Goal: Book appointment/travel/reservation

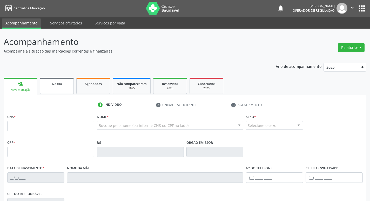
click at [62, 91] on link "Na fila" at bounding box center [57, 86] width 34 height 16
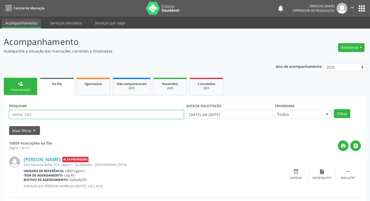
click at [32, 114] on input "text" at bounding box center [96, 114] width 175 height 9
type input "702806152674860"
click at [334, 109] on button "Filtrar" at bounding box center [342, 113] width 16 height 9
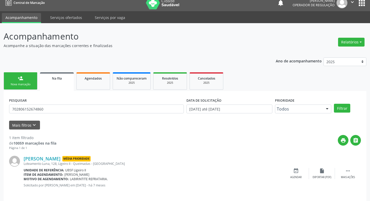
scroll to position [10, 0]
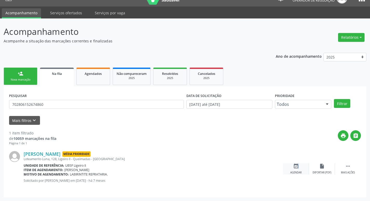
click at [297, 168] on icon "event_available" at bounding box center [296, 166] width 6 height 6
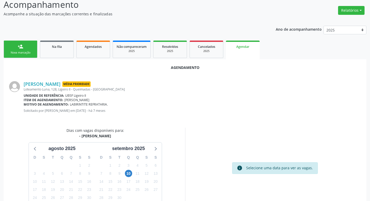
scroll to position [70, 0]
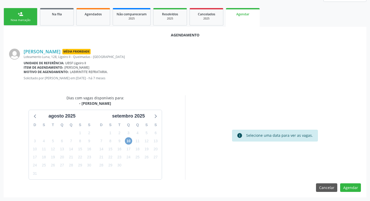
click at [128, 141] on span "10" at bounding box center [128, 140] width 7 height 7
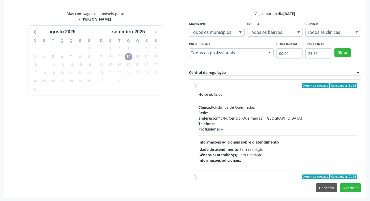
scroll to position [154, 0]
click at [281, 87] on label "Ordem de chegada Consumidos: 5 / 31 Horário: 15:00 Clínica: Policlinica de Quei…" at bounding box center [277, 123] width 159 height 80
click at [196, 87] on input "Ordem de chegada Consumidos: 5 / 31 Horário: 15:00 Clínica: Policlinica de Quei…" at bounding box center [195, 85] width 4 height 5
radio input "true"
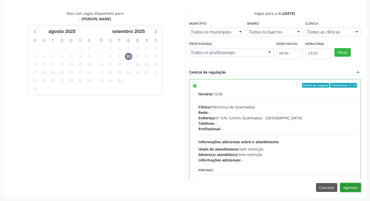
click at [353, 187] on button "Agendar" at bounding box center [350, 187] width 21 height 9
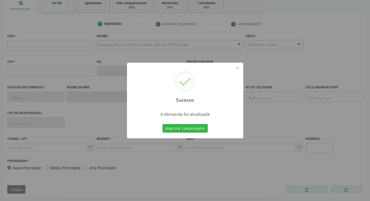
scroll to position [81, 0]
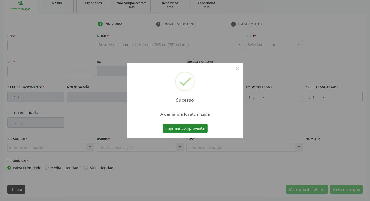
click at [190, 125] on button "Imprimir comprovante" at bounding box center [184, 128] width 45 height 9
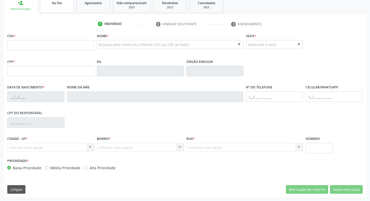
click at [58, 11] on link "Na fila" at bounding box center [57, 5] width 34 height 16
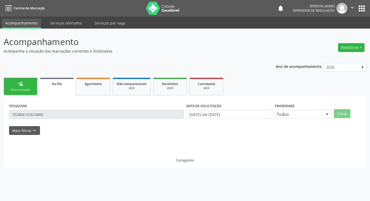
scroll to position [0, 0]
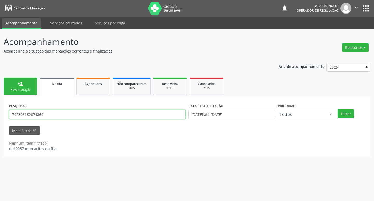
drag, startPoint x: 48, startPoint y: 113, endPoint x: 0, endPoint y: 113, distance: 48.0
click at [0, 113] on div "Acompanhamento Acompanhe a situação das marcações correntes e finalizadas Relat…" at bounding box center [187, 115] width 374 height 172
type input "700507133581256"
click at [337, 109] on button "Filtrar" at bounding box center [345, 113] width 16 height 9
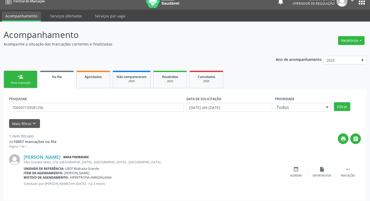
scroll to position [10, 0]
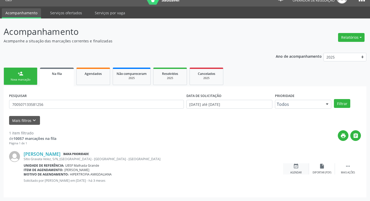
click at [297, 172] on div "Agendar" at bounding box center [295, 173] width 11 height 4
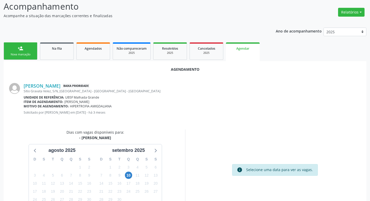
scroll to position [70, 0]
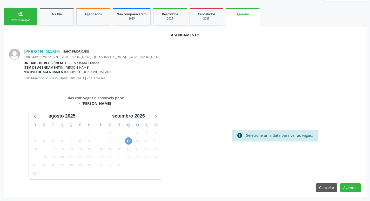
click at [128, 141] on span "10" at bounding box center [128, 140] width 7 height 7
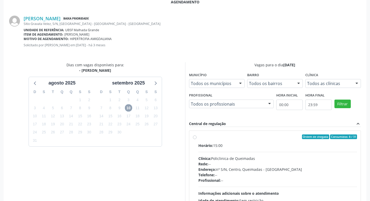
scroll to position [154, 0]
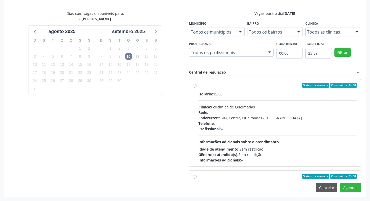
click at [252, 91] on div "Horário: 15:00" at bounding box center [277, 93] width 159 height 5
click at [196, 87] on input "Ordem de chegada Consumidos: 8 / 31 Horário: 15:00 Clínica: Policlinica de Quei…" at bounding box center [195, 85] width 4 height 5
radio input "true"
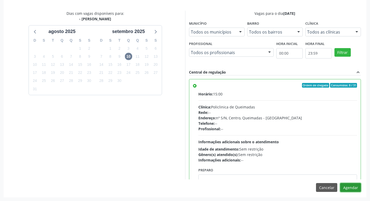
click at [348, 189] on button "Agendar" at bounding box center [350, 187] width 21 height 9
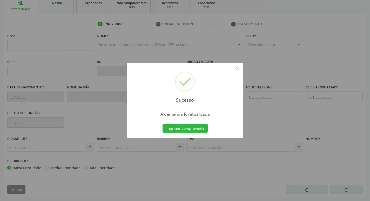
scroll to position [81, 0]
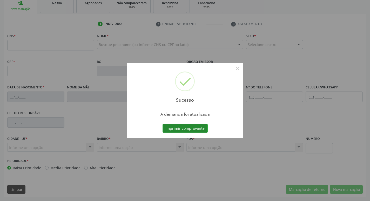
click at [188, 126] on button "Imprimir comprovante" at bounding box center [184, 128] width 45 height 9
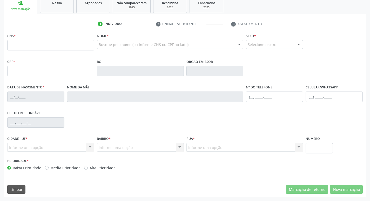
click at [61, 2] on span "Na fila" at bounding box center [57, 3] width 10 height 4
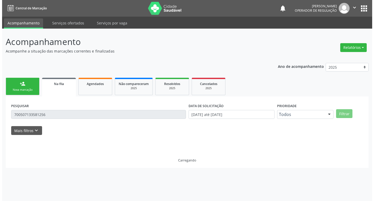
scroll to position [0, 0]
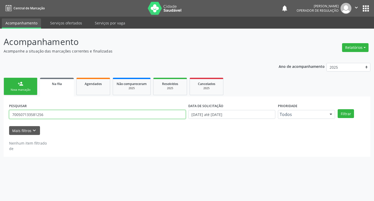
drag, startPoint x: 47, startPoint y: 118, endPoint x: 0, endPoint y: 117, distance: 47.3
click at [0, 117] on div "Acompanhamento Acompanhe a situação das marcações correntes e finalizadas Relat…" at bounding box center [187, 115] width 374 height 172
click at [337, 109] on button "Filtrar" at bounding box center [345, 113] width 16 height 9
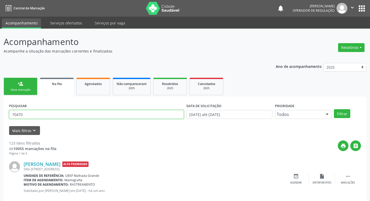
click at [60, 112] on input "70470" at bounding box center [96, 114] width 175 height 9
type input "704703724445335"
click at [334, 109] on button "Filtrar" at bounding box center [342, 113] width 16 height 9
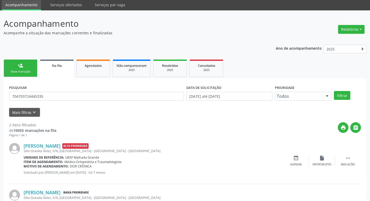
scroll to position [57, 0]
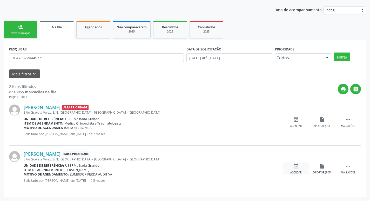
click at [295, 165] on icon "event_available" at bounding box center [296, 166] width 6 height 6
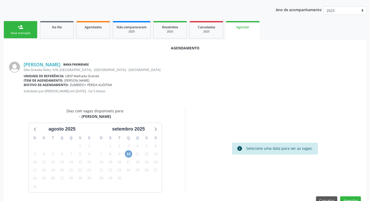
click at [131, 155] on span "10" at bounding box center [128, 153] width 7 height 7
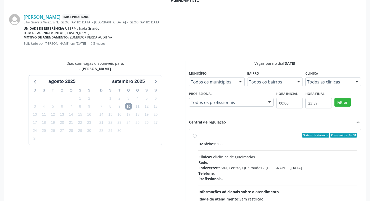
scroll to position [154, 0]
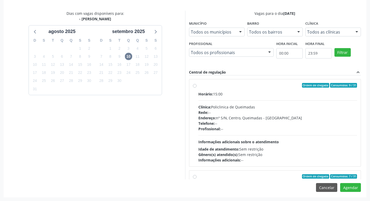
click at [238, 88] on label "Ordem de chegada Consumidos: 9 / 31 Horário: 15:00 Clínica: Policlinica de Quei…" at bounding box center [277, 123] width 159 height 80
click at [196, 87] on input "Ordem de chegada Consumidos: 9 / 31 Horário: 15:00 Clínica: Policlinica de Quei…" at bounding box center [195, 85] width 4 height 5
radio input "true"
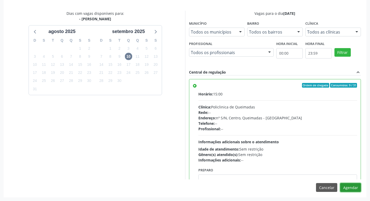
click at [347, 184] on button "Agendar" at bounding box center [350, 187] width 21 height 9
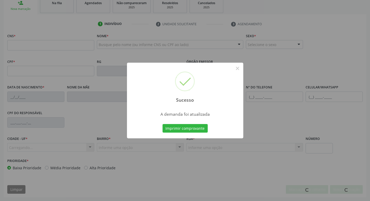
scroll to position [81, 0]
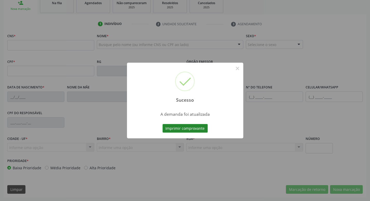
click at [173, 125] on button "Imprimir comprovante" at bounding box center [184, 128] width 45 height 9
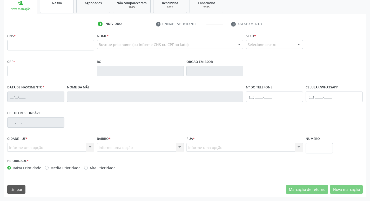
click at [65, 12] on link "Na fila" at bounding box center [57, 5] width 34 height 16
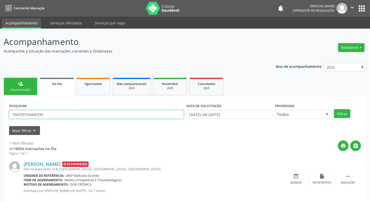
drag, startPoint x: 50, startPoint y: 113, endPoint x: 0, endPoint y: 112, distance: 50.1
click at [0, 113] on div "Acompanhamento Acompanhe a situação das marcações correntes e finalizadas Relat…" at bounding box center [185, 120] width 370 height 182
type input "707603276158090"
click at [334, 109] on button "Filtrar" at bounding box center [342, 113] width 16 height 9
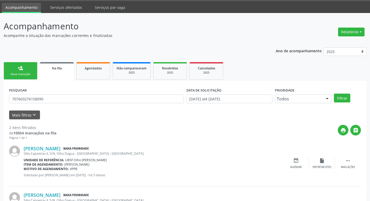
scroll to position [57, 0]
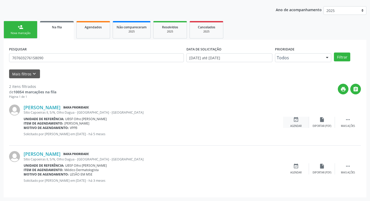
click at [295, 122] on icon "event_available" at bounding box center [296, 120] width 6 height 6
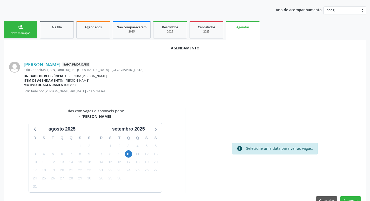
scroll to position [70, 0]
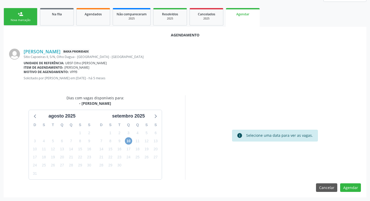
click at [129, 139] on span "10" at bounding box center [128, 140] width 7 height 7
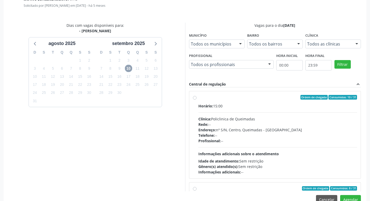
scroll to position [154, 0]
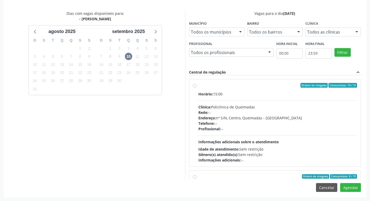
click at [254, 91] on div "Horário: 15:00" at bounding box center [277, 93] width 159 height 5
click at [196, 87] on input "Ordem de chegada Consumidos: 10 / 31 Horário: 15:00 Clínica: Policlinica de Que…" at bounding box center [195, 85] width 4 height 5
radio input "true"
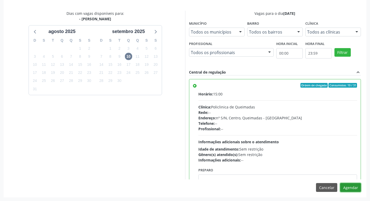
click at [349, 186] on button "Agendar" at bounding box center [350, 187] width 21 height 9
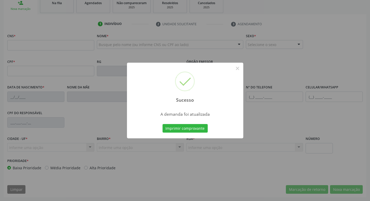
scroll to position [81, 0]
click at [182, 128] on button "Imprimir comprovante" at bounding box center [184, 128] width 45 height 9
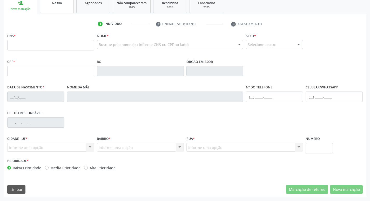
click at [60, 8] on link "Na fila" at bounding box center [57, 5] width 34 height 16
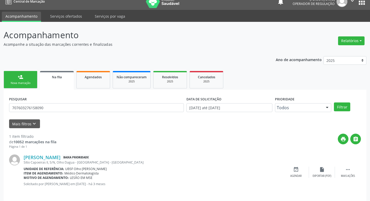
scroll to position [10, 0]
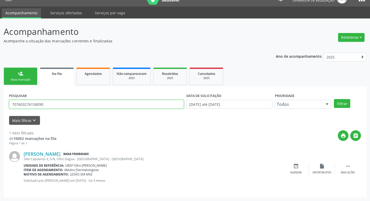
click at [0, 105] on div "Acompanhamento Acompanhe a situação das marcações correntes e finalizadas Relat…" at bounding box center [185, 109] width 370 height 182
type input "701402637945735"
click at [334, 99] on button "Filtrar" at bounding box center [342, 103] width 16 height 9
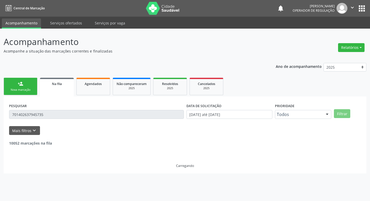
scroll to position [0, 0]
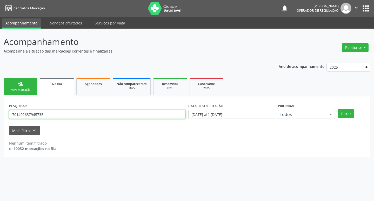
drag, startPoint x: 51, startPoint y: 114, endPoint x: 1, endPoint y: 119, distance: 50.5
click at [0, 119] on div "Acompanhamento Acompanhe a situação das marcações correntes e finalizadas Relat…" at bounding box center [187, 115] width 374 height 172
type input "701402634945735"
click at [337, 109] on button "Filtrar" at bounding box center [345, 113] width 16 height 9
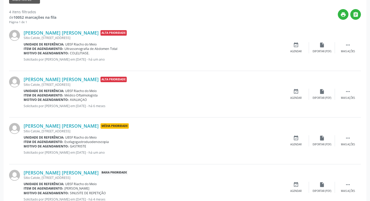
scroll to position [150, 0]
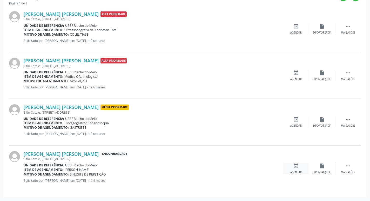
click at [300, 170] on div "Agendar" at bounding box center [295, 172] width 11 height 4
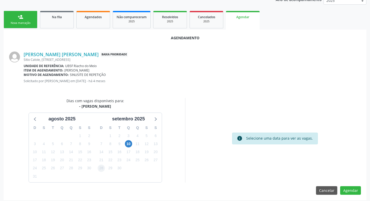
scroll to position [70, 0]
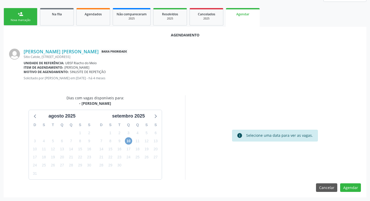
click at [129, 140] on span "10" at bounding box center [128, 140] width 7 height 7
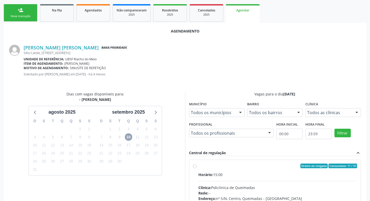
scroll to position [147, 0]
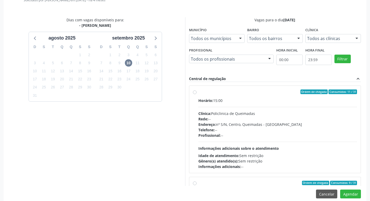
click at [319, 103] on div "Horário: 15:00 Clínica: Policlinica de Queimadas Rede: -- Endereço: nº S/N, Cen…" at bounding box center [277, 133] width 159 height 71
click at [196, 94] on input "Ordem de chegada Consumidos: 11 / 31 Horário: 15:00 Clínica: Policlinica de Que…" at bounding box center [195, 91] width 4 height 5
radio input "true"
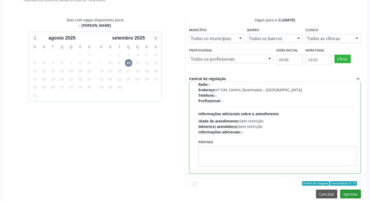
scroll to position [78, 0]
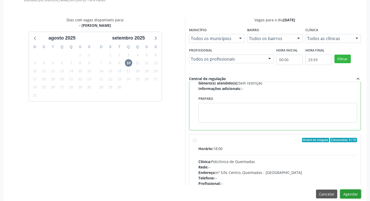
click at [355, 193] on button "Agendar" at bounding box center [350, 193] width 21 height 9
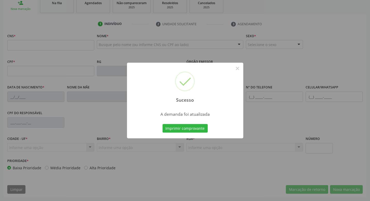
scroll to position [81, 0]
click at [196, 128] on button "Imprimir comprovante" at bounding box center [184, 128] width 45 height 9
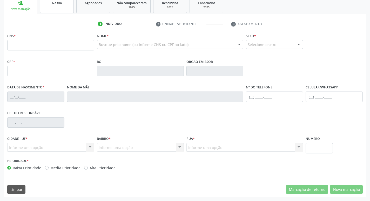
click at [64, 8] on link "Na fila" at bounding box center [57, 5] width 34 height 16
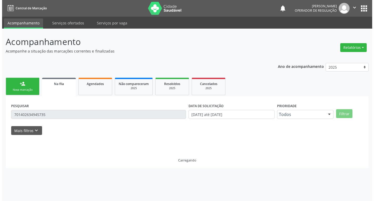
scroll to position [0, 0]
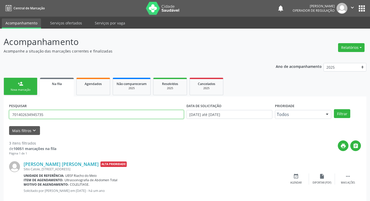
drag, startPoint x: 45, startPoint y: 117, endPoint x: 0, endPoint y: 113, distance: 45.7
click at [0, 113] on div "Acompanhamento Acompanhe a situação das marcações correntes e finalizadas Relat…" at bounding box center [185, 166] width 370 height 275
type input "708703178430990"
click at [334, 109] on button "Filtrar" at bounding box center [342, 113] width 16 height 9
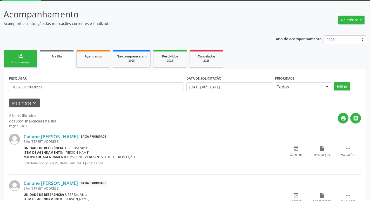
scroll to position [52, 0]
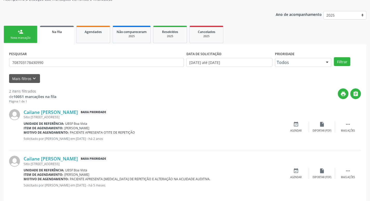
click at [295, 166] on div "Cailane [PERSON_NAME] Baixa Prioridade [STREET_ADDRESS] Unidade de referência: …" at bounding box center [185, 173] width 352 height 46
click at [295, 175] on div "event_available Agendar" at bounding box center [296, 173] width 26 height 11
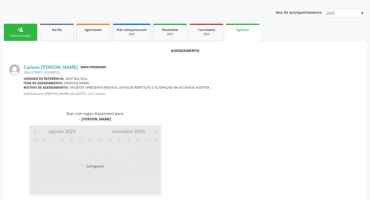
scroll to position [57, 0]
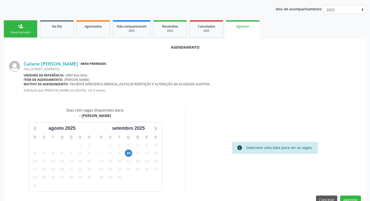
click at [131, 149] on div "10" at bounding box center [128, 153] width 7 height 8
click at [128, 155] on span "10" at bounding box center [128, 152] width 7 height 7
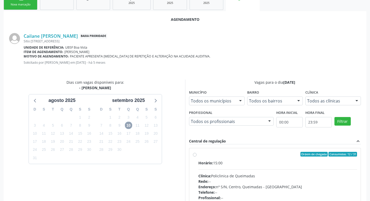
scroll to position [154, 0]
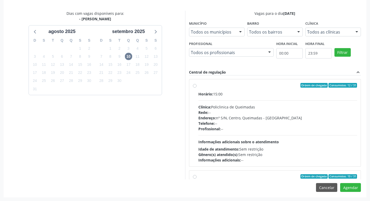
click at [271, 90] on label "Ordem de chegada Consumidos: 12 / 31 Horário: 15:00 Clínica: Policlinica de Que…" at bounding box center [277, 123] width 159 height 80
click at [196, 87] on input "Ordem de chegada Consumidos: 12 / 31 Horário: 15:00 Clínica: Policlinica de Que…" at bounding box center [195, 85] width 4 height 5
radio input "true"
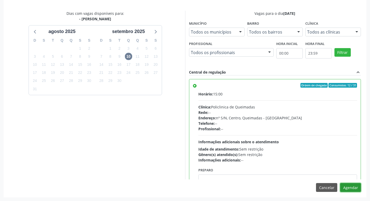
click at [354, 184] on button "Agendar" at bounding box center [350, 187] width 21 height 9
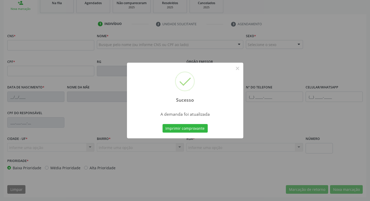
scroll to position [81, 0]
click at [199, 133] on div "Imprimir comprovante Cancel" at bounding box center [184, 128] width 47 height 11
click at [198, 128] on button "Imprimir comprovante" at bounding box center [184, 128] width 45 height 9
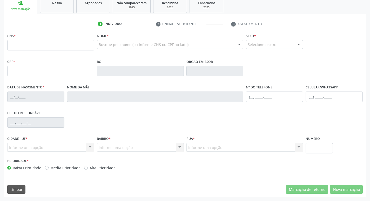
click at [39, 1] on ul "person_add Nova marcação Na fila Agendados Não compareceram 2025 Resolvidos 202…" at bounding box center [185, 5] width 363 height 19
click at [52, 12] on link "Na fila" at bounding box center [57, 5] width 34 height 16
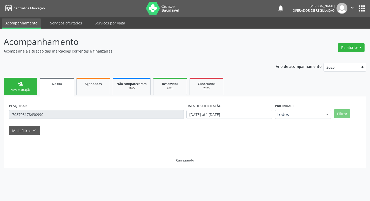
scroll to position [0, 0]
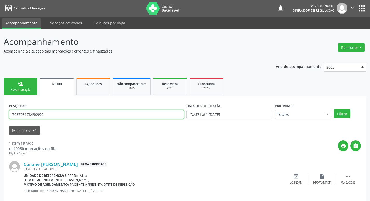
drag, startPoint x: 53, startPoint y: 116, endPoint x: 36, endPoint y: 118, distance: 18.0
click at [36, 118] on input "708703178430990" at bounding box center [96, 114] width 175 height 9
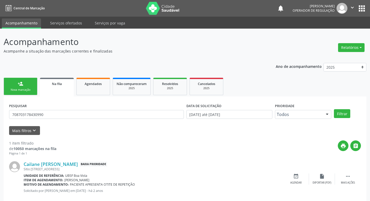
drag, startPoint x: 59, startPoint y: 121, endPoint x: 47, endPoint y: 119, distance: 12.7
click at [47, 119] on div "PESQUISAR 708703178430990" at bounding box center [96, 112] width 177 height 20
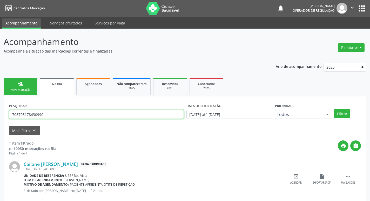
click at [52, 115] on input "708703178430990" at bounding box center [96, 114] width 175 height 9
drag, startPoint x: 52, startPoint y: 115, endPoint x: 8, endPoint y: 115, distance: 44.4
click at [8, 115] on div "PESQUISAR 708703178430990" at bounding box center [96, 112] width 177 height 20
type input "706300791757278"
click at [334, 109] on button "Filtrar" at bounding box center [342, 113] width 16 height 9
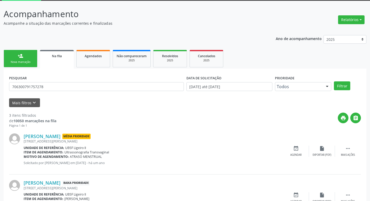
scroll to position [103, 0]
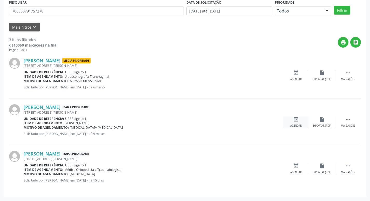
click at [295, 124] on div "Agendar" at bounding box center [295, 126] width 11 height 4
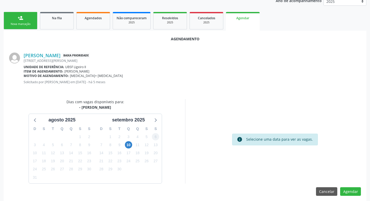
scroll to position [70, 0]
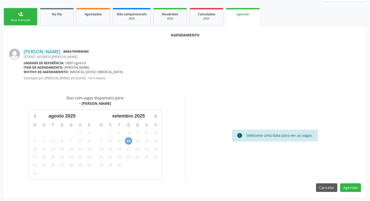
click at [127, 141] on span "10" at bounding box center [128, 140] width 7 height 7
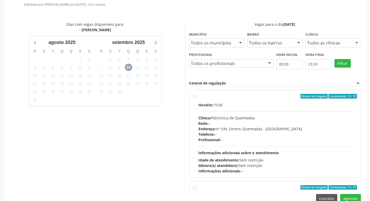
scroll to position [154, 0]
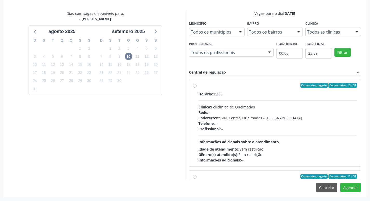
click at [254, 88] on label "Ordem de chegada Consumidos: 13 / 31 Horário: 15:00 Clínica: Policlinica de Que…" at bounding box center [277, 123] width 159 height 80
click at [196, 87] on input "Ordem de chegada Consumidos: 13 / 31 Horário: 15:00 Clínica: Policlinica de Que…" at bounding box center [195, 85] width 4 height 5
radio input "true"
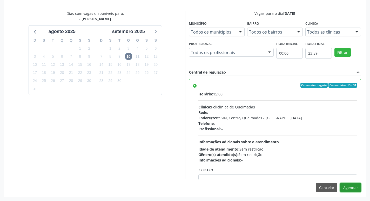
click at [353, 188] on button "Agendar" at bounding box center [350, 187] width 21 height 9
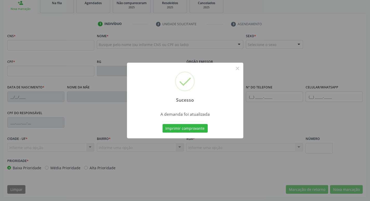
scroll to position [81, 0]
click at [189, 127] on button "Imprimir comprovante" at bounding box center [184, 128] width 45 height 9
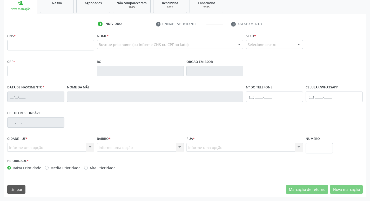
click at [37, 28] on ul "1 Indivíduo 2 Unidade solicitante 3 Agendamento" at bounding box center [185, 24] width 363 height 9
click at [50, 3] on div "Na fila" at bounding box center [57, 2] width 26 height 5
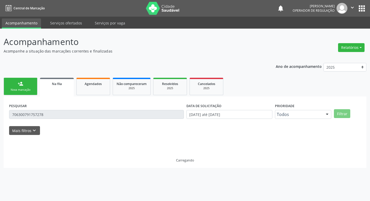
scroll to position [0, 0]
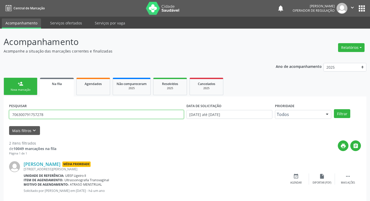
drag, startPoint x: 56, startPoint y: 112, endPoint x: 0, endPoint y: 112, distance: 56.3
click at [0, 112] on div "Acompanhamento Acompanhe a situação das marcações correntes e finalizadas Relat…" at bounding box center [185, 143] width 370 height 229
type input "702807157755169"
click at [334, 109] on button "Filtrar" at bounding box center [342, 113] width 16 height 9
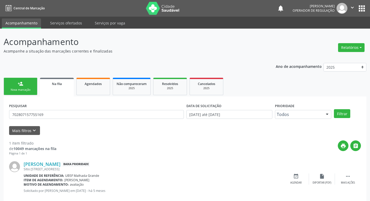
scroll to position [10, 0]
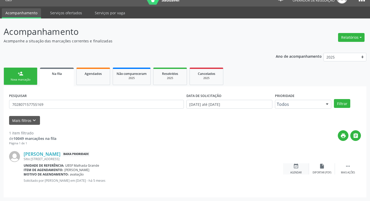
click at [302, 168] on div "event_available Agendar" at bounding box center [296, 168] width 26 height 11
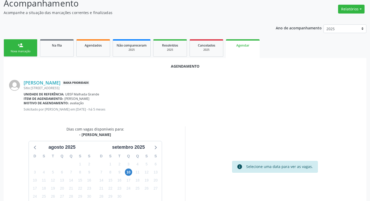
scroll to position [70, 0]
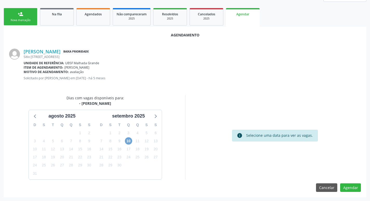
click at [126, 143] on span "10" at bounding box center [128, 140] width 7 height 7
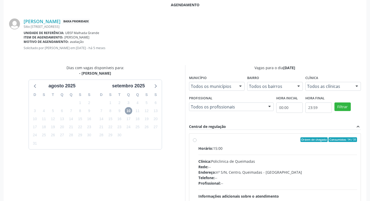
scroll to position [154, 0]
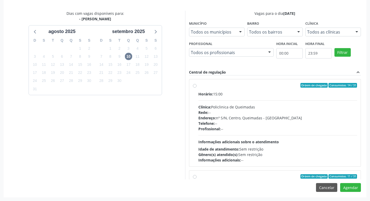
click at [240, 88] on label "Ordem de chegada Consumidos: 14 / 31 Horário: 15:00 Clínica: Policlinica de Que…" at bounding box center [277, 123] width 159 height 80
click at [196, 87] on input "Ordem de chegada Consumidos: 14 / 31 Horário: 15:00 Clínica: Policlinica de Que…" at bounding box center [195, 85] width 4 height 5
radio input "true"
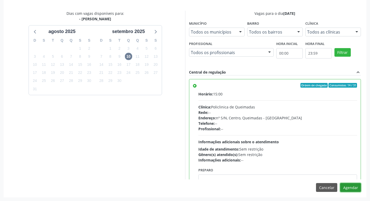
click at [351, 187] on button "Agendar" at bounding box center [350, 187] width 21 height 9
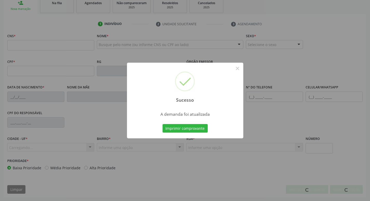
scroll to position [81, 0]
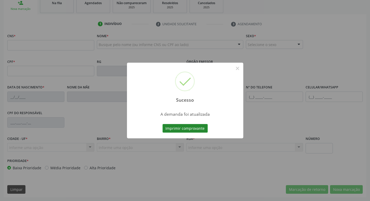
click at [178, 129] on button "Imprimir comprovante" at bounding box center [184, 128] width 45 height 9
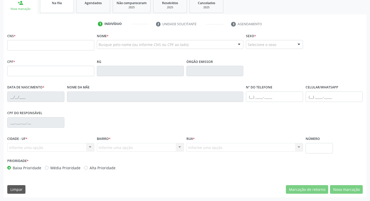
click at [54, 4] on span "Na fila" at bounding box center [57, 3] width 10 height 4
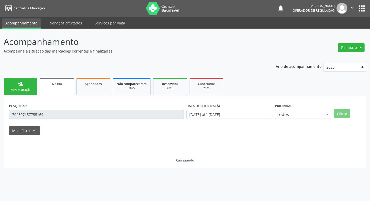
scroll to position [0, 0]
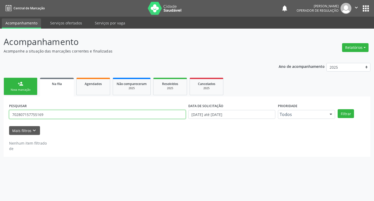
click at [107, 113] on input "702807157755169" at bounding box center [97, 114] width 176 height 9
drag, startPoint x: 77, startPoint y: 112, endPoint x: 0, endPoint y: 112, distance: 77.3
click at [0, 112] on div "Acompanhamento Acompanhe a situação das marcações correntes e finalizadas Relat…" at bounding box center [187, 115] width 374 height 172
type input "700104996117617"
click at [337, 109] on button "Filtrar" at bounding box center [345, 113] width 16 height 9
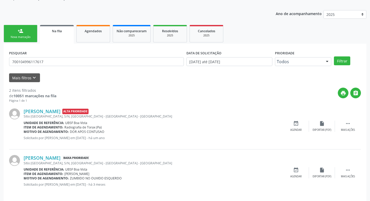
scroll to position [57, 0]
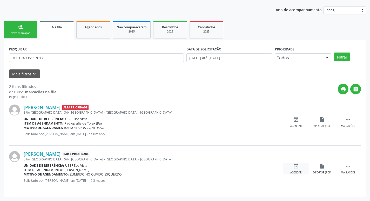
click at [300, 166] on div "event_available Agendar" at bounding box center [296, 168] width 26 height 11
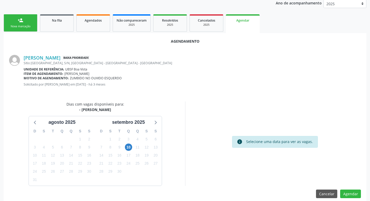
scroll to position [70, 0]
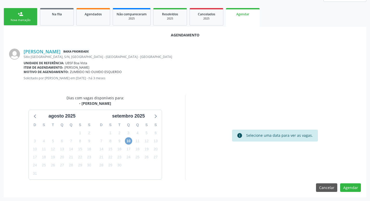
click at [130, 140] on span "10" at bounding box center [128, 140] width 7 height 7
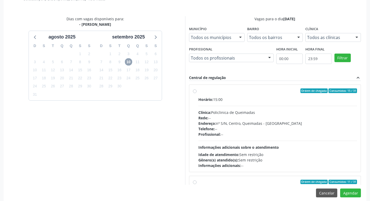
scroll to position [154, 0]
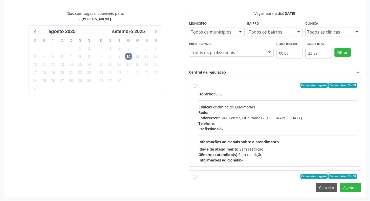
click at [257, 87] on div "Ordem de chegada Consumidos: 15 / 31" at bounding box center [277, 85] width 159 height 5
click at [196, 87] on input "Ordem de chegada Consumidos: 15 / 31 Horário: 15:00 Clínica: Policlinica de Que…" at bounding box center [195, 85] width 4 height 5
radio input "true"
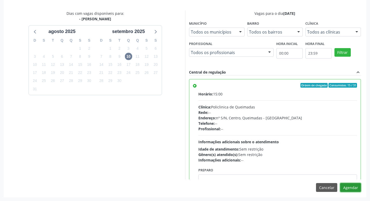
click at [349, 188] on button "Agendar" at bounding box center [350, 187] width 21 height 9
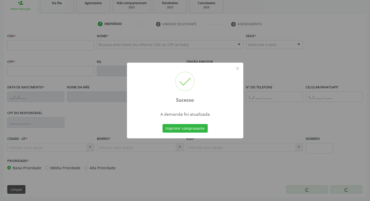
scroll to position [81, 0]
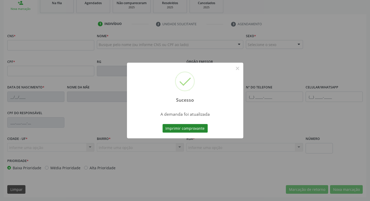
click at [201, 128] on button "Imprimir comprovante" at bounding box center [184, 128] width 45 height 9
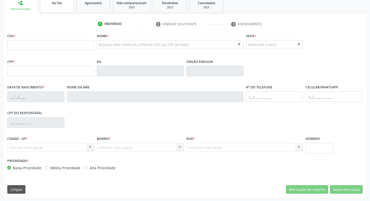
click at [49, 12] on link "Na fila" at bounding box center [57, 5] width 34 height 16
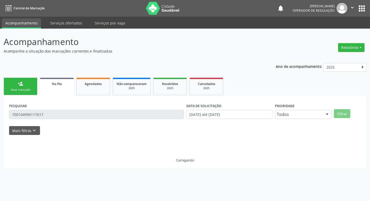
scroll to position [0, 0]
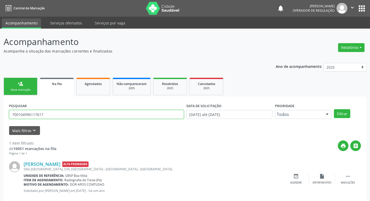
drag, startPoint x: 17, startPoint y: 114, endPoint x: 0, endPoint y: 114, distance: 17.4
click at [0, 114] on div "Acompanhamento Acompanhe a situação das marcações correntes e finalizadas Relat…" at bounding box center [185, 120] width 370 height 182
type input "705604470165816"
click at [334, 109] on button "Filtrar" at bounding box center [342, 113] width 16 height 9
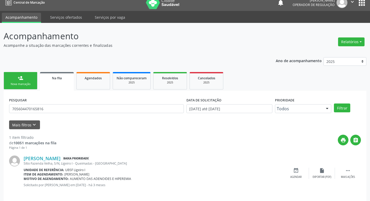
scroll to position [10, 0]
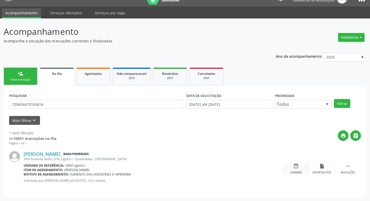
click at [299, 171] on div "Agendar" at bounding box center [295, 173] width 11 height 4
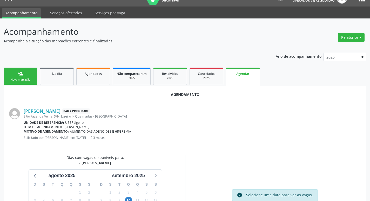
scroll to position [70, 0]
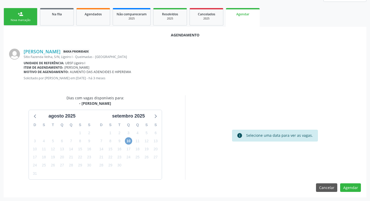
click at [126, 141] on span "10" at bounding box center [128, 140] width 7 height 7
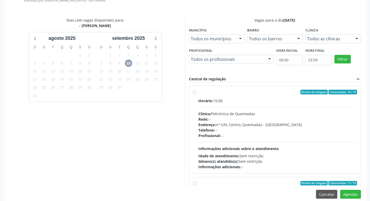
scroll to position [154, 0]
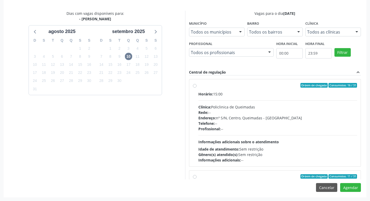
click at [251, 86] on div "Ordem de chegada Consumidos: 16 / 31" at bounding box center [277, 85] width 159 height 5
click at [196, 86] on input "Ordem de chegada Consumidos: 16 / 31 Horário: 15:00 Clínica: Policlinica de Que…" at bounding box center [195, 85] width 4 height 5
radio input "true"
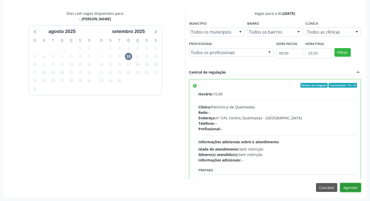
click at [353, 188] on button "Agendar" at bounding box center [350, 187] width 21 height 9
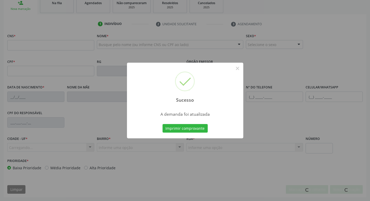
scroll to position [81, 0]
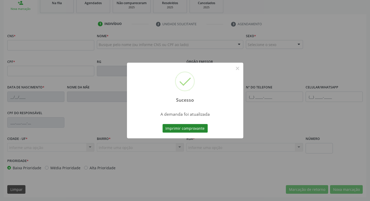
click at [195, 131] on button "Imprimir comprovante" at bounding box center [184, 128] width 45 height 9
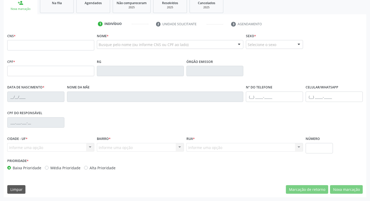
click at [65, 9] on link "Na fila" at bounding box center [57, 5] width 34 height 16
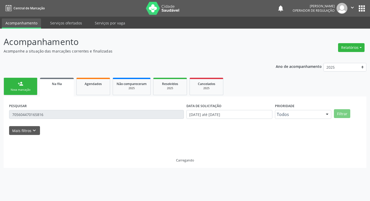
scroll to position [0, 0]
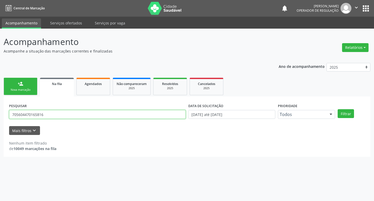
drag, startPoint x: 33, startPoint y: 116, endPoint x: 0, endPoint y: 116, distance: 32.7
click at [0, 116] on div "Acompanhamento Acompanhe a situação das marcações correntes e finalizadas Relat…" at bounding box center [187, 115] width 374 height 172
type input "700704974893279"
click at [337, 109] on button "Filtrar" at bounding box center [345, 113] width 16 height 9
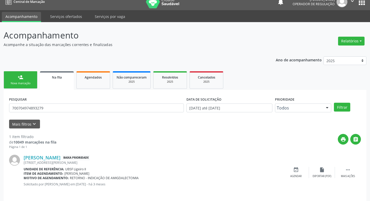
scroll to position [10, 0]
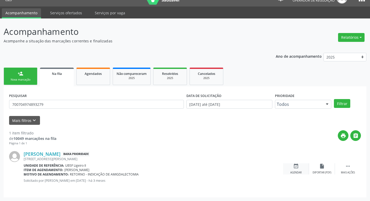
click at [298, 169] on div "event_available Agendar" at bounding box center [296, 168] width 26 height 11
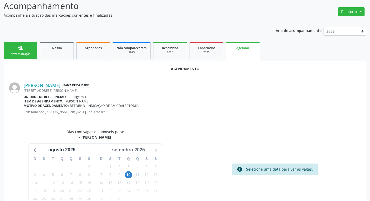
scroll to position [70, 0]
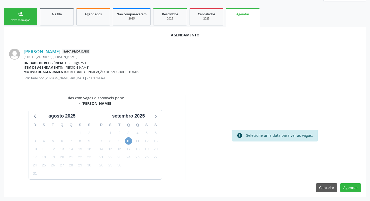
click at [128, 144] on span "10" at bounding box center [128, 140] width 7 height 7
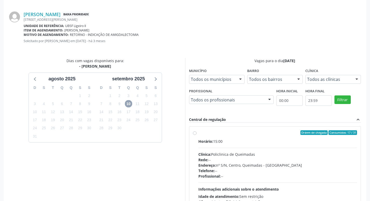
scroll to position [154, 0]
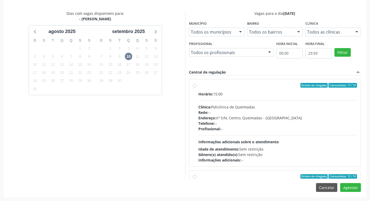
click at [262, 85] on div "Ordem de chegada Consumidos: 17 / 31" at bounding box center [277, 85] width 159 height 5
click at [196, 85] on input "Ordem de chegada Consumidos: 17 / 31 Horário: 15:00 Clínica: Policlinica de Que…" at bounding box center [195, 85] width 4 height 5
radio input "true"
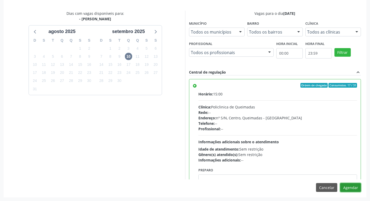
click at [353, 189] on button "Agendar" at bounding box center [350, 187] width 21 height 9
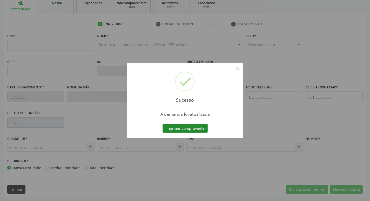
click at [193, 129] on button "Imprimir comprovante" at bounding box center [184, 128] width 45 height 9
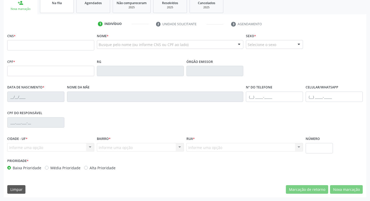
click at [57, 9] on link "Na fila" at bounding box center [57, 5] width 34 height 16
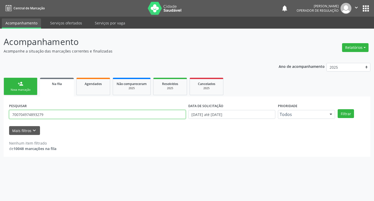
drag, startPoint x: 43, startPoint y: 114, endPoint x: 0, endPoint y: 111, distance: 43.2
click at [0, 111] on div "Acompanhamento Acompanhe a situação das marcações correntes e finalizadas Relat…" at bounding box center [187, 115] width 374 height 172
type input "706003811216647"
click at [337, 109] on button "Filtrar" at bounding box center [345, 113] width 16 height 9
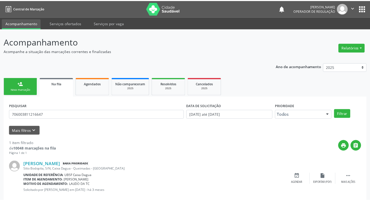
scroll to position [10, 0]
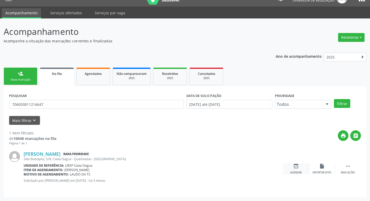
click at [301, 165] on div "event_available Agendar" at bounding box center [296, 168] width 26 height 11
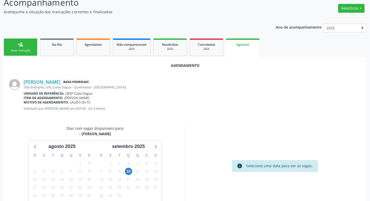
scroll to position [70, 0]
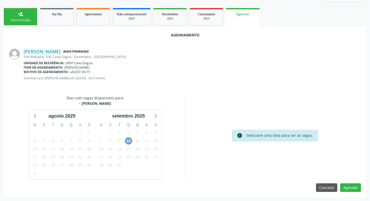
click at [127, 139] on span "10" at bounding box center [128, 140] width 7 height 7
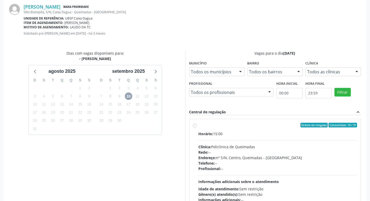
scroll to position [154, 0]
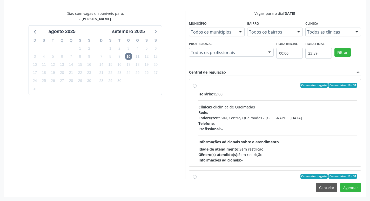
click at [276, 84] on div "Ordem de chegada Consumidos: 18 / 31" at bounding box center [277, 85] width 159 height 5
click at [196, 84] on input "Ordem de chegada Consumidos: 18 / 31 Horário: 15:00 Clínica: Policlinica de Que…" at bounding box center [195, 85] width 4 height 5
radio input "true"
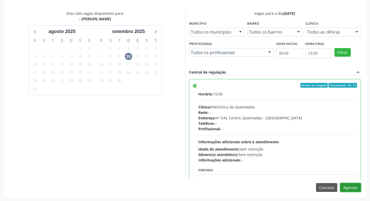
click at [359, 187] on button "Agendar" at bounding box center [350, 187] width 21 height 9
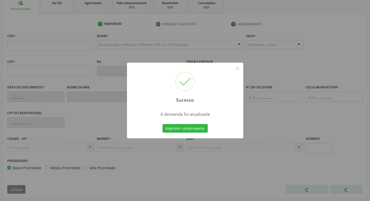
scroll to position [81, 0]
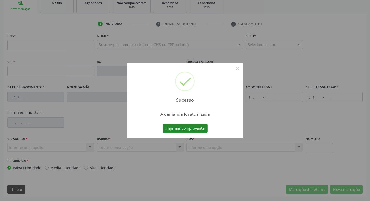
click at [175, 129] on button "Imprimir comprovante" at bounding box center [184, 128] width 45 height 9
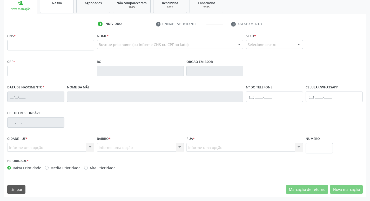
click at [66, 2] on div "Na fila" at bounding box center [57, 2] width 26 height 5
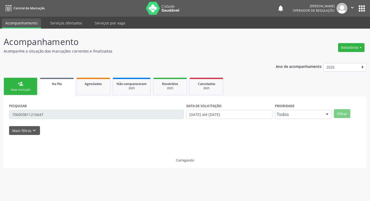
scroll to position [0, 0]
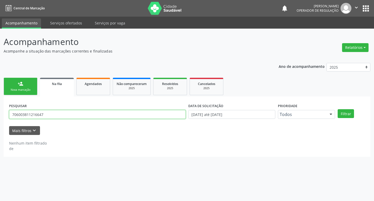
drag, startPoint x: 50, startPoint y: 115, endPoint x: 0, endPoint y: 115, distance: 50.4
click at [0, 115] on div "Acompanhamento Acompanhe a situação das marcações correntes e finalizadas Relat…" at bounding box center [187, 115] width 374 height 172
type input "703404278027511"
click at [337, 109] on button "Filtrar" at bounding box center [345, 113] width 16 height 9
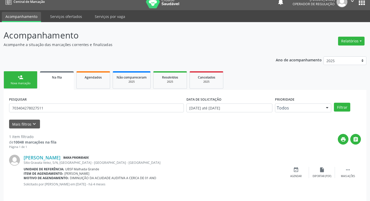
scroll to position [10, 0]
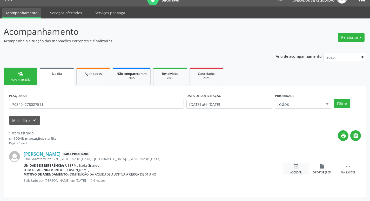
click at [296, 167] on icon "event_available" at bounding box center [296, 166] width 6 height 6
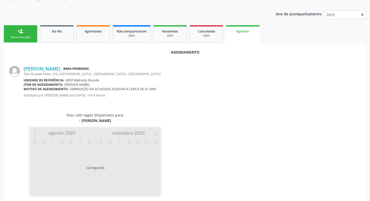
scroll to position [57, 0]
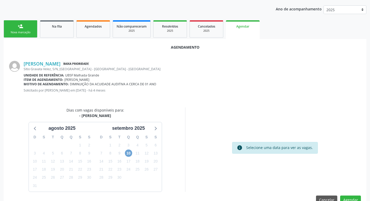
click at [131, 154] on span "10" at bounding box center [128, 152] width 7 height 7
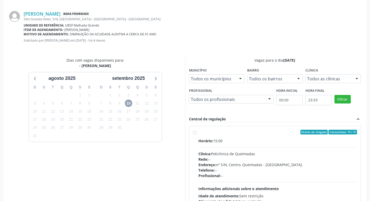
scroll to position [147, 0]
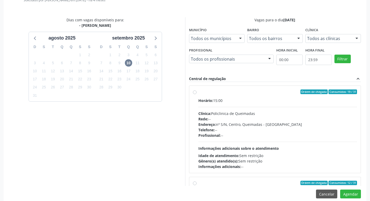
click at [245, 90] on div "Ordem de chegada Consumidos: 19 / 31" at bounding box center [277, 91] width 159 height 5
click at [196, 90] on input "Ordem de chegada Consumidos: 19 / 31 Horário: 15:00 Clínica: Policlinica de Que…" at bounding box center [195, 91] width 4 height 5
radio input "true"
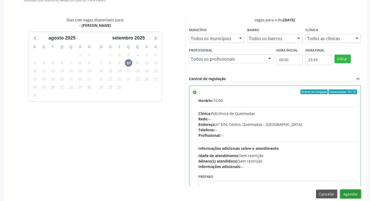
click at [348, 196] on button "Agendar" at bounding box center [350, 193] width 21 height 9
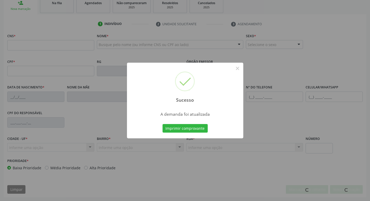
scroll to position [81, 0]
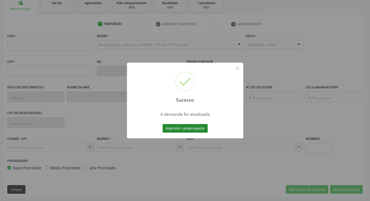
click at [196, 129] on button "Imprimir comprovante" at bounding box center [184, 128] width 45 height 9
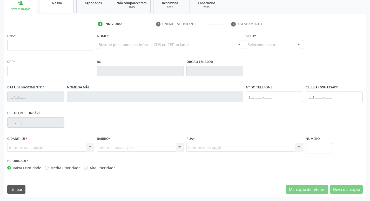
click at [63, 12] on link "Na fila" at bounding box center [57, 5] width 34 height 16
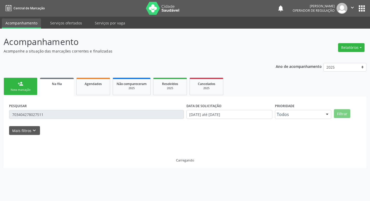
scroll to position [0, 0]
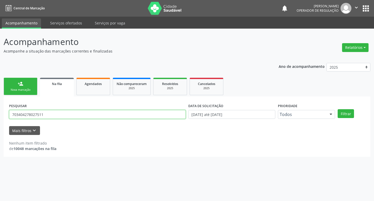
drag, startPoint x: 22, startPoint y: 112, endPoint x: 1, endPoint y: 103, distance: 22.7
click at [0, 106] on div "Acompanhamento Acompanhe a situação das marcações correntes e finalizadas Relat…" at bounding box center [187, 115] width 374 height 172
type input "708207639057645"
click at [337, 109] on button "Filtrar" at bounding box center [345, 113] width 16 height 9
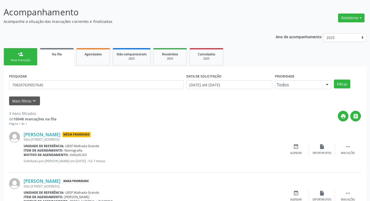
scroll to position [103, 0]
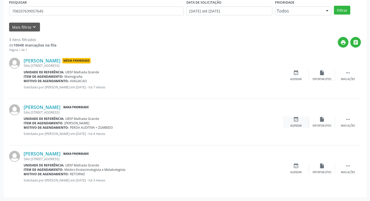
click at [299, 122] on div "event_available Agendar" at bounding box center [296, 121] width 26 height 11
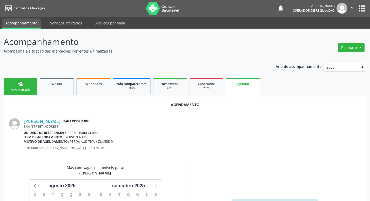
scroll to position [70, 0]
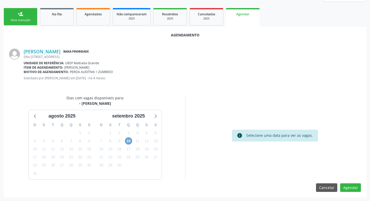
click at [131, 142] on span "10" at bounding box center [128, 140] width 7 height 7
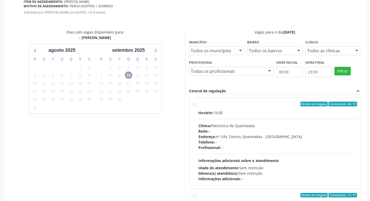
scroll to position [154, 0]
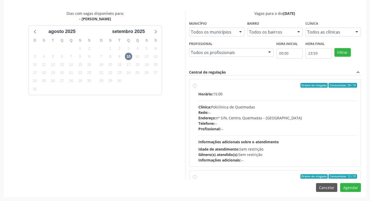
click at [300, 84] on span "Ordem de chegada" at bounding box center [313, 85] width 27 height 5
click at [196, 84] on input "Ordem de chegada Consumidos: 20 / 31 Horário: 15:00 Clínica: Policlinica de Que…" at bounding box center [195, 85] width 4 height 5
radio input "true"
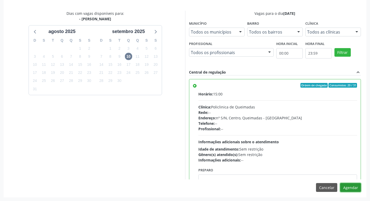
click at [350, 189] on button "Agendar" at bounding box center [350, 187] width 21 height 9
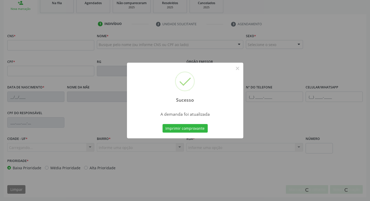
scroll to position [81, 0]
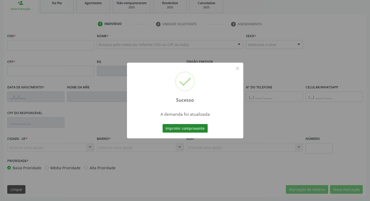
click at [189, 128] on button "Imprimir comprovante" at bounding box center [184, 128] width 45 height 9
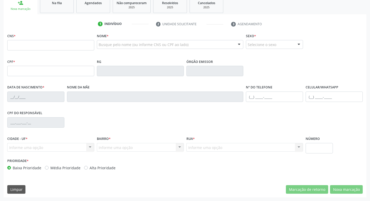
click at [69, 6] on link "Na fila" at bounding box center [57, 5] width 34 height 16
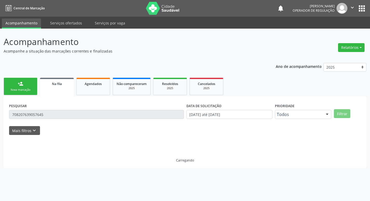
scroll to position [0, 0]
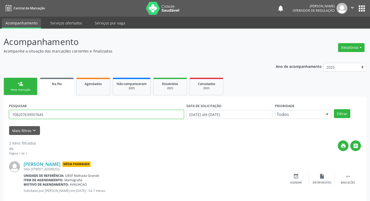
drag, startPoint x: 40, startPoint y: 112, endPoint x: 0, endPoint y: 112, distance: 40.2
click at [0, 112] on div "Acompanhamento Acompanhe a situação das marcações correntes e finalizadas Relat…" at bounding box center [185, 143] width 370 height 229
type input "708202651523745"
click at [334, 109] on button "Filtrar" at bounding box center [342, 113] width 16 height 9
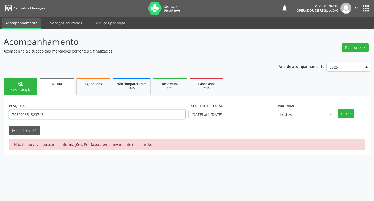
drag, startPoint x: 46, startPoint y: 115, endPoint x: 0, endPoint y: 111, distance: 46.4
click at [0, 111] on div "Acompanhamento Acompanhe a situação das marcações correntes e finalizadas Relat…" at bounding box center [187, 115] width 374 height 172
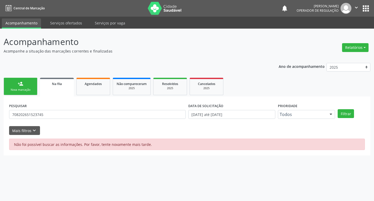
drag, startPoint x: 83, startPoint y: 86, endPoint x: 23, endPoint y: 94, distance: 60.6
click at [83, 86] on div "Agendados" at bounding box center [93, 83] width 26 height 5
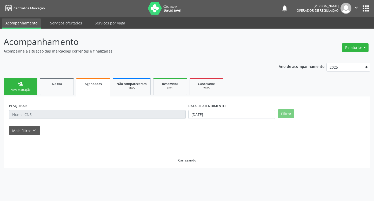
click at [32, 90] on div "Nova marcação" at bounding box center [21, 90] width 26 height 4
click at [60, 93] on link "Na fila" at bounding box center [57, 86] width 34 height 17
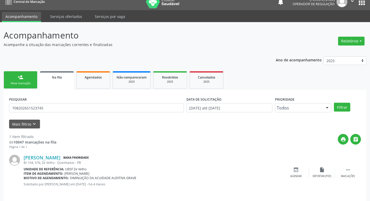
scroll to position [10, 0]
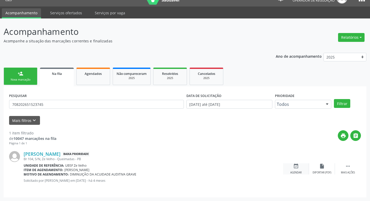
click at [299, 169] on div "event_available Agendar" at bounding box center [296, 168] width 26 height 11
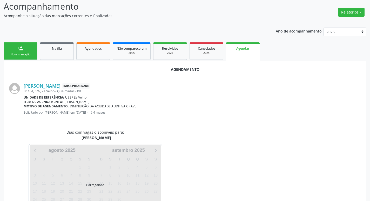
scroll to position [57, 0]
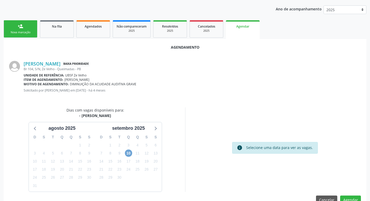
click at [127, 153] on span "10" at bounding box center [128, 152] width 7 height 7
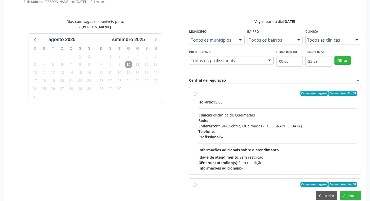
scroll to position [154, 0]
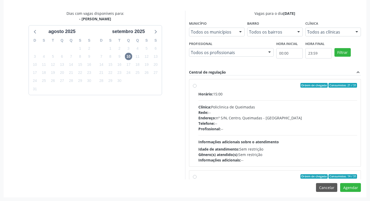
click at [319, 106] on div "Horário: 15:00 Clínica: Policlinica de Queimadas Rede: -- Endereço: nº S/N, Cen…" at bounding box center [277, 126] width 159 height 71
click at [196, 87] on input "Ordem de chegada Consumidos: 21 / 31 Horário: 15:00 Clínica: Policlinica de Que…" at bounding box center [195, 85] width 4 height 5
radio input "true"
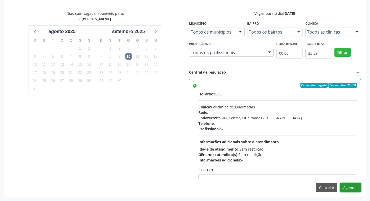
click at [350, 186] on button "Agendar" at bounding box center [350, 187] width 21 height 9
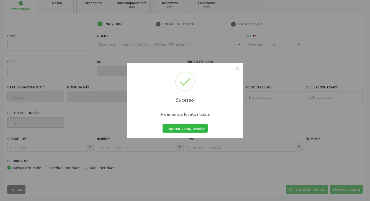
scroll to position [81, 0]
click at [199, 128] on button "Imprimir comprovante" at bounding box center [184, 128] width 45 height 9
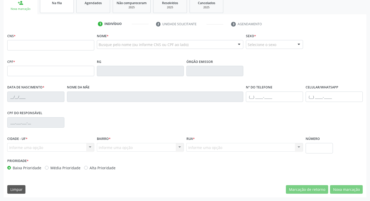
click at [57, 10] on link "Na fila" at bounding box center [57, 5] width 34 height 16
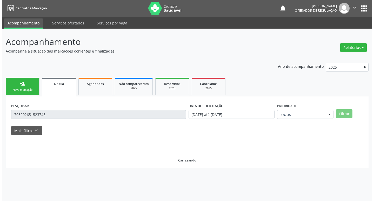
scroll to position [0, 0]
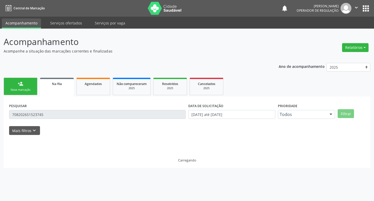
click at [0, 116] on div "Acompanhamento Acompanhe a situação das marcações correntes e finalizadas Relat…" at bounding box center [187, 115] width 374 height 172
